Goal: Use online tool/utility: Utilize a website feature to perform a specific function

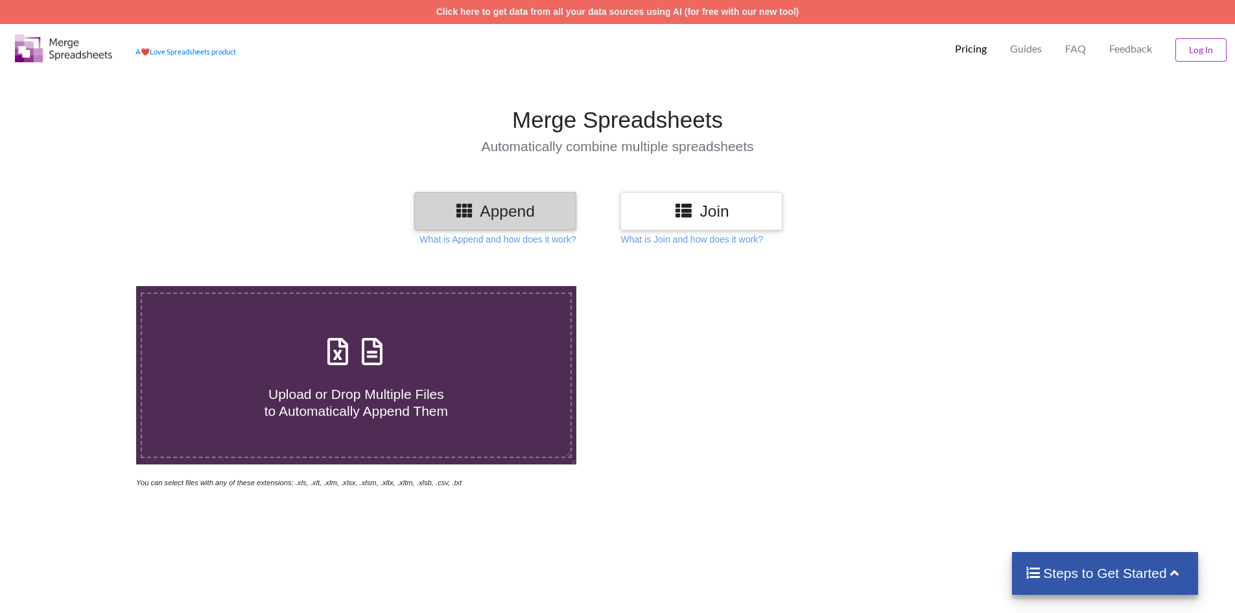
click at [366, 389] on span "Upload or Drop Multiple Files to Automatically Append Them" at bounding box center [355, 401] width 183 height 31
click at [88, 286] on input "Upload or Drop Multiple Files to Automatically Append Them" at bounding box center [88, 286] width 0 height 0
type input "C:\fakepath\2025-09-10_8am_Results_for_PRM.EDTOUT.DGMCOPRD.TRIGGER.D250606.csv"
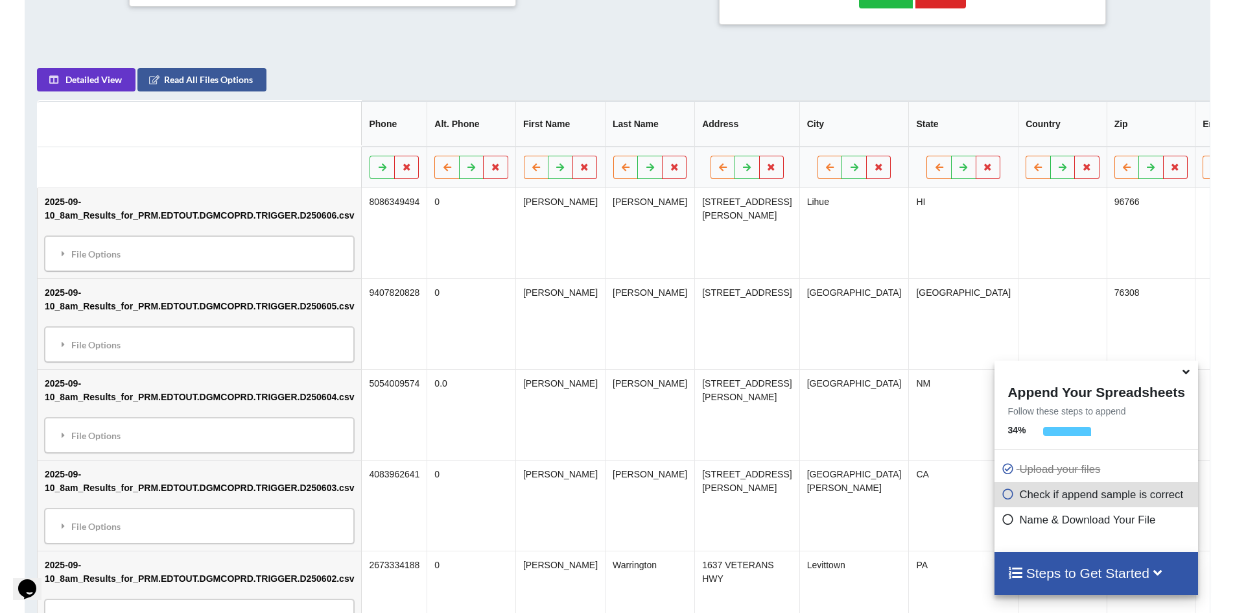
scroll to position [642, 0]
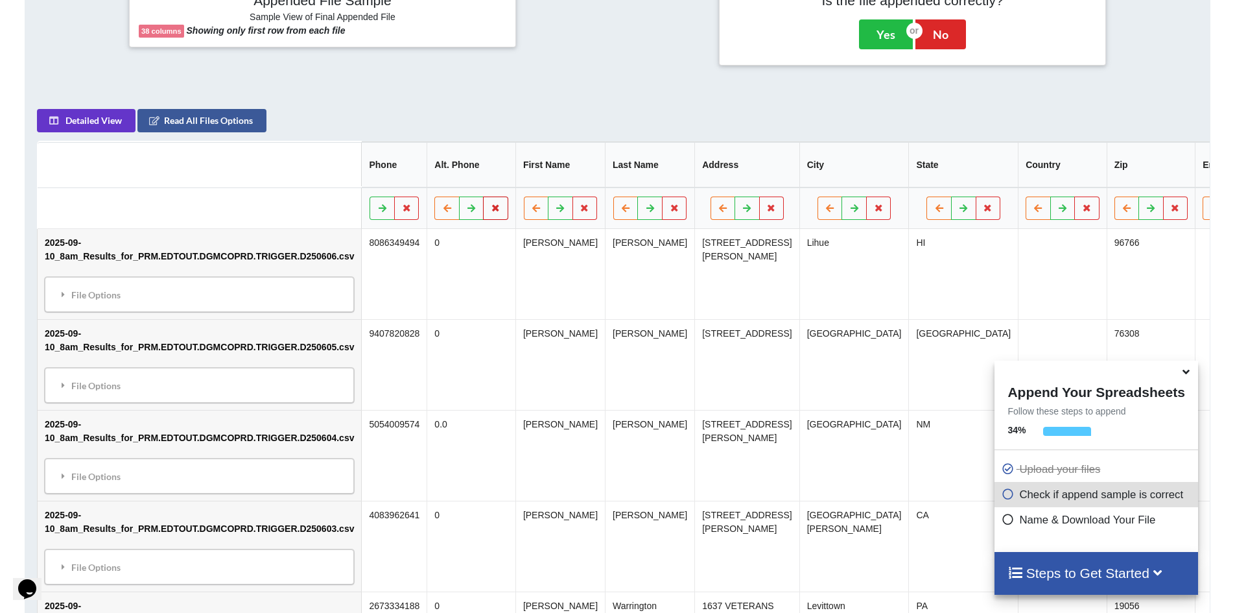
click at [484, 205] on button at bounding box center [496, 207] width 25 height 23
click at [412, 180] on button "Delete Column" at bounding box center [386, 174] width 87 height 23
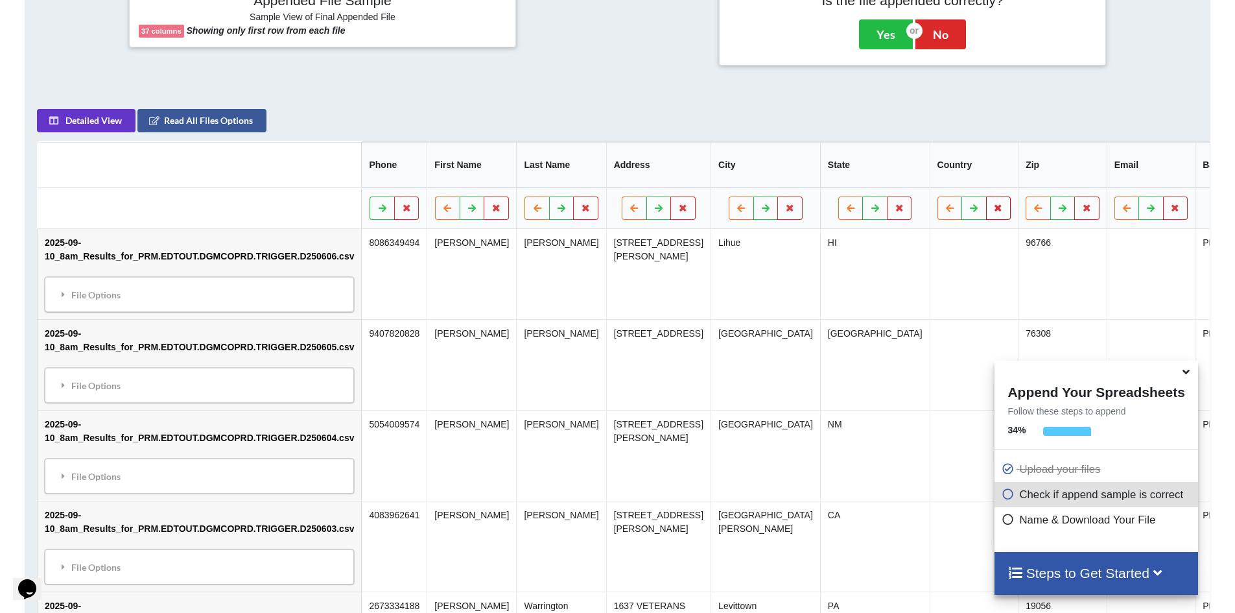
click at [993, 211] on icon at bounding box center [998, 208] width 11 height 8
click at [846, 175] on button "Delete Column" at bounding box center [829, 174] width 87 height 23
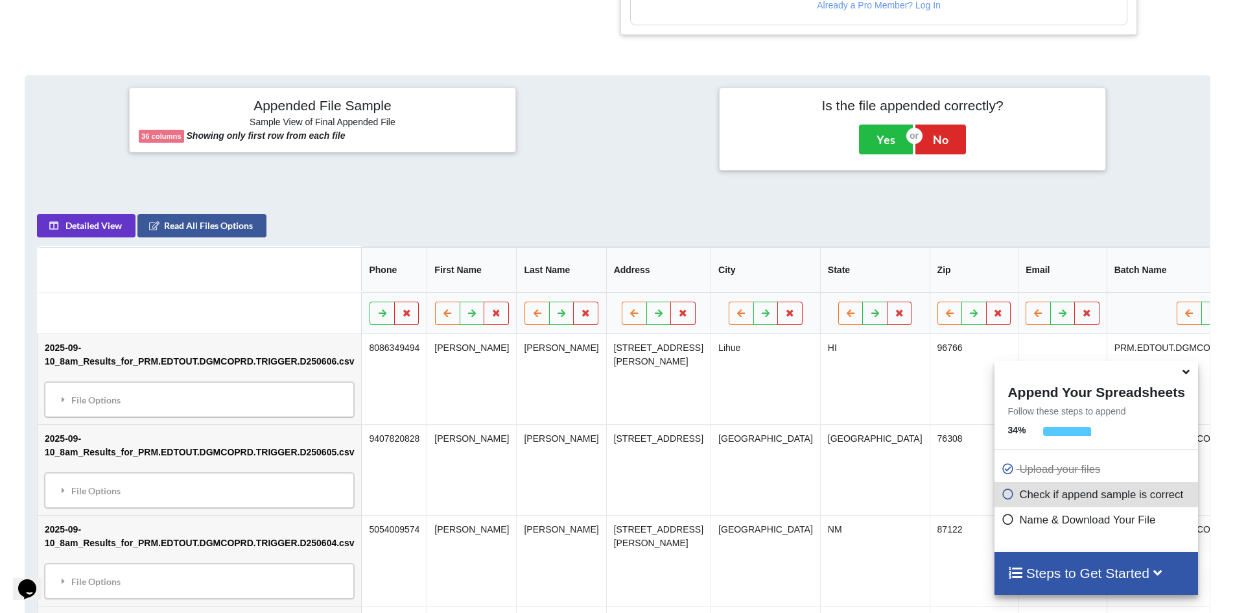
scroll to position [486, 0]
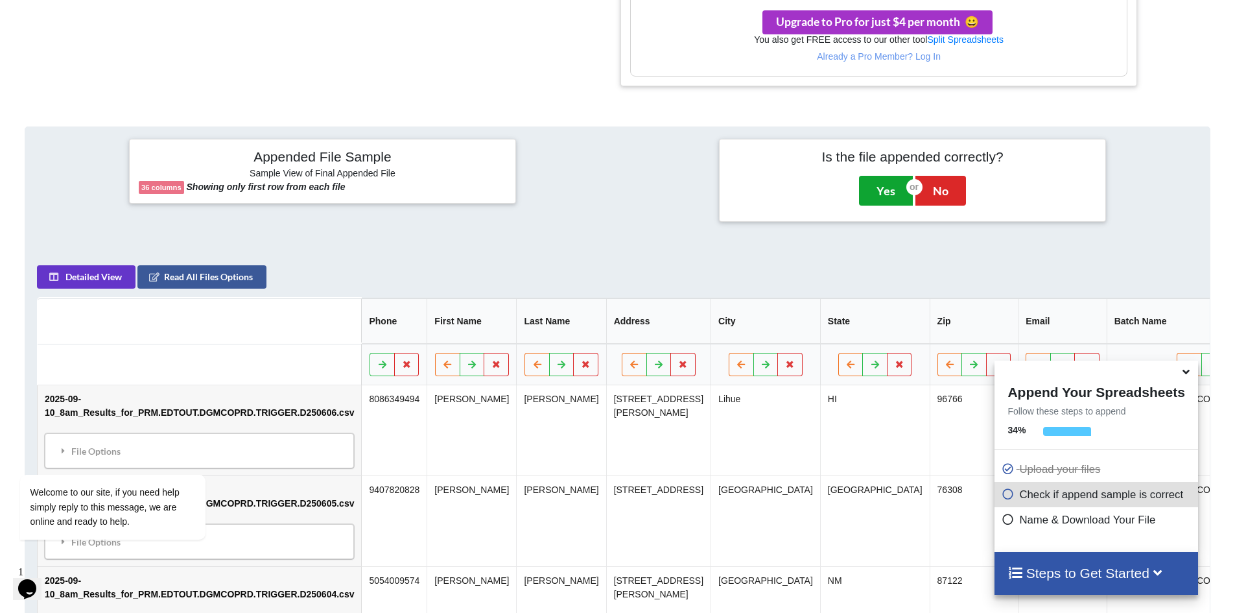
click at [895, 192] on button "Yes" at bounding box center [886, 191] width 54 height 30
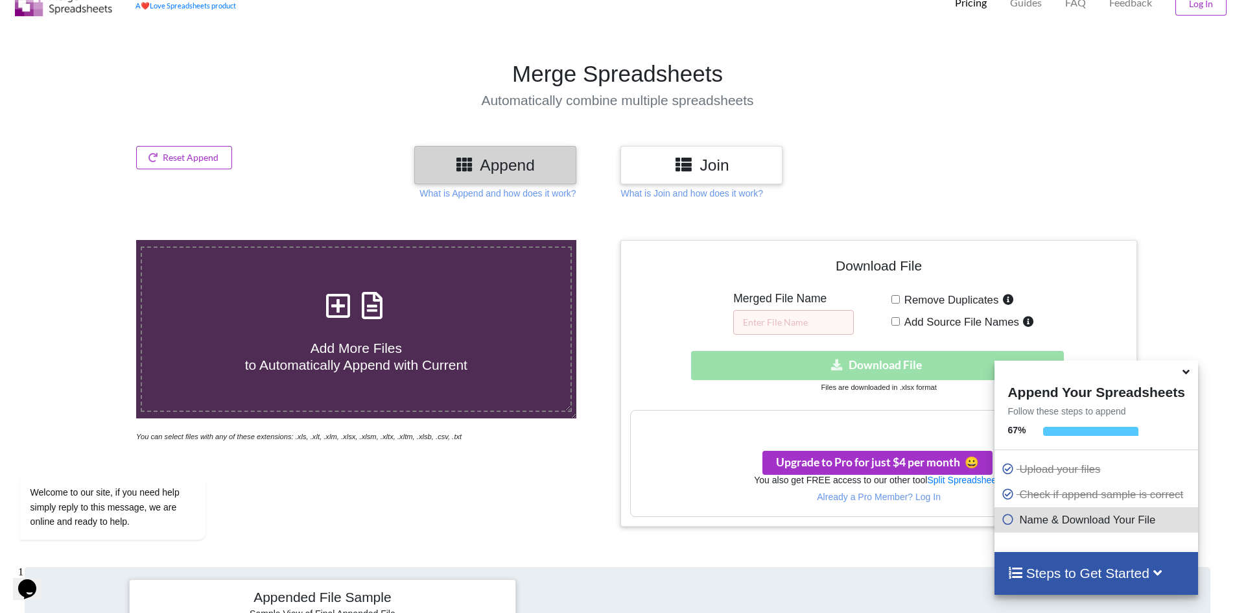
scroll to position [0, 0]
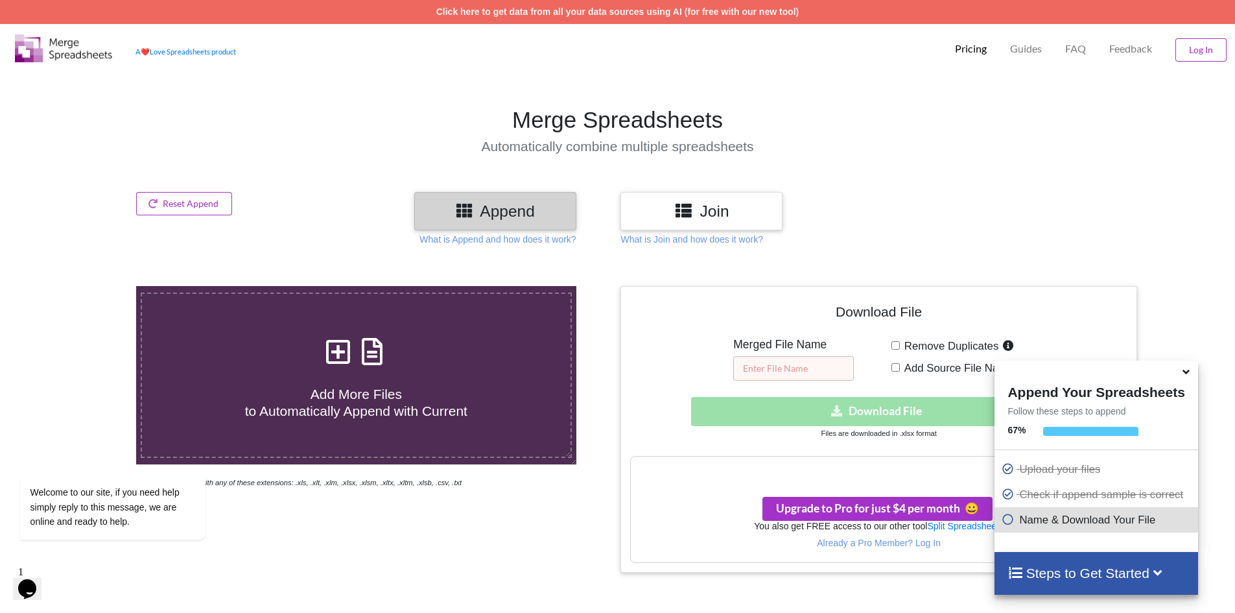
click at [778, 373] on input "text" at bounding box center [793, 368] width 121 height 25
type input "J"
type input "1st Week [DATE]"
click at [1114, 316] on h4 "Download File" at bounding box center [878, 314] width 497 height 37
click at [1185, 373] on icon at bounding box center [1186, 370] width 14 height 12
